Goal: Download file/media

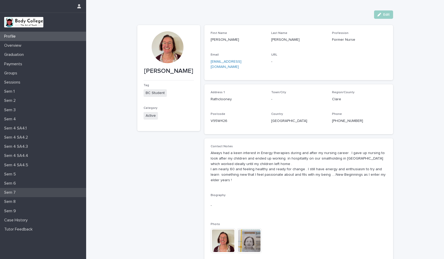
click at [18, 193] on p "Sem 7" at bounding box center [11, 192] width 18 height 5
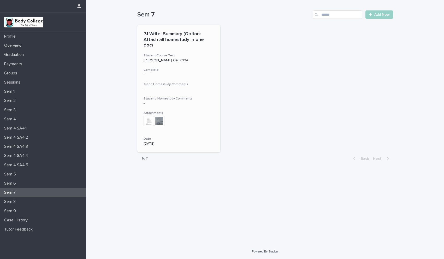
click at [150, 117] on img at bounding box center [149, 121] width 10 height 10
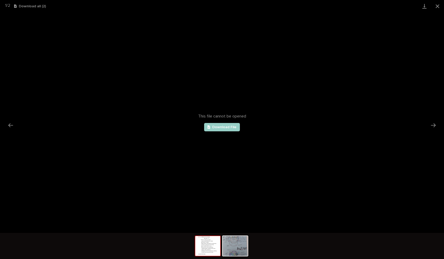
click at [210, 251] on img at bounding box center [207, 246] width 25 height 20
click at [217, 129] on link "Download File" at bounding box center [222, 127] width 36 height 8
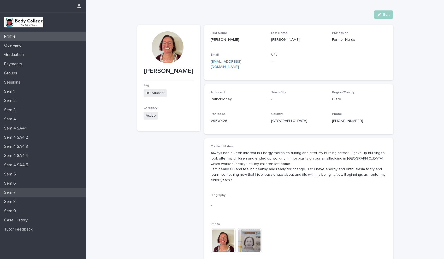
click at [15, 195] on div "Sem 7" at bounding box center [43, 192] width 86 height 9
